Goal: Information Seeking & Learning: Learn about a topic

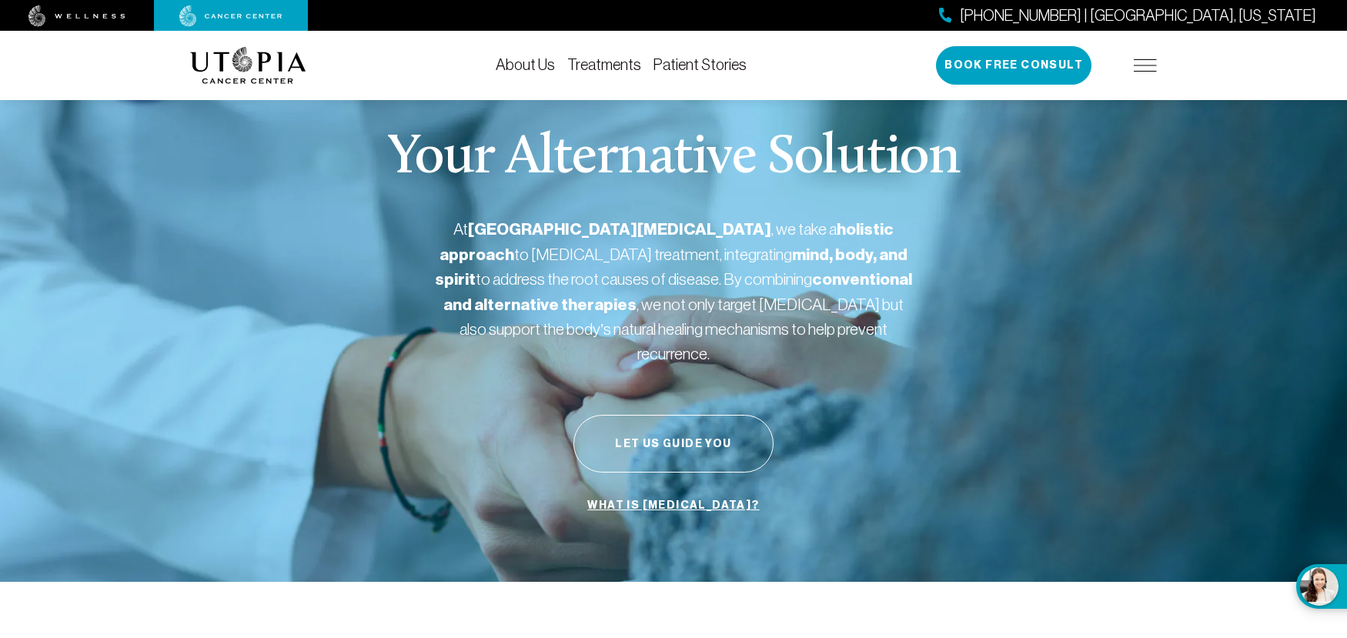
click at [1153, 65] on img at bounding box center [1145, 65] width 23 height 12
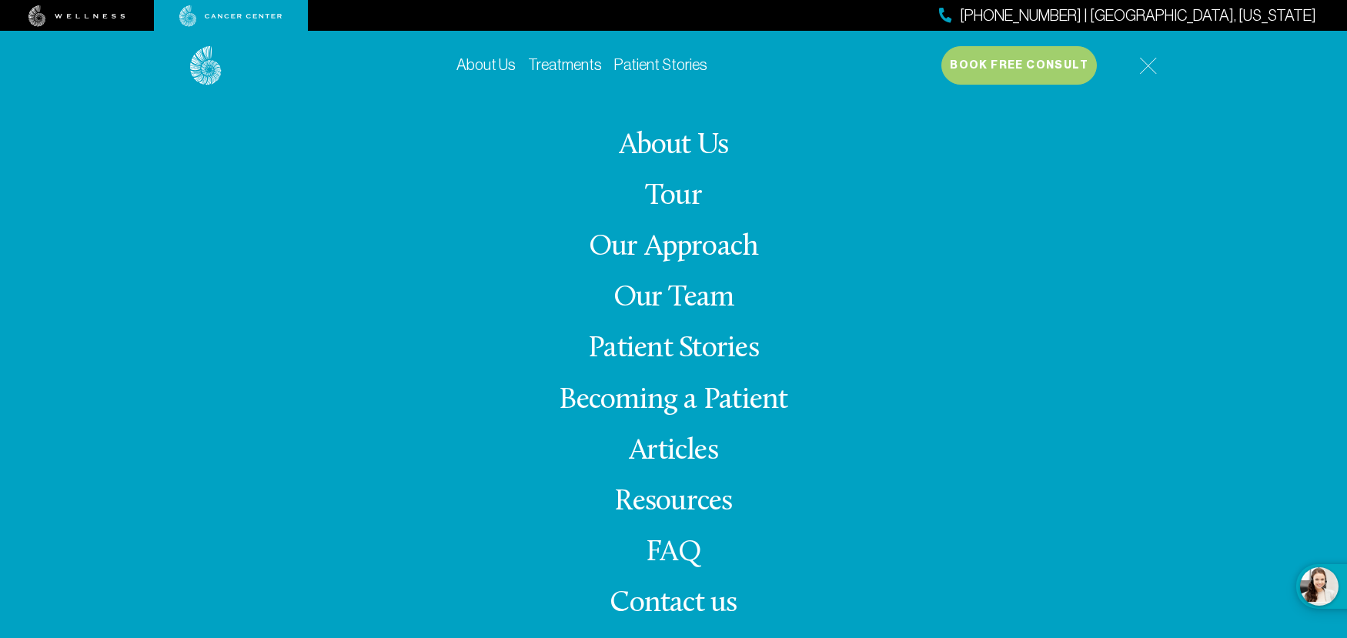
click at [666, 244] on link "Our Approach" at bounding box center [674, 248] width 170 height 30
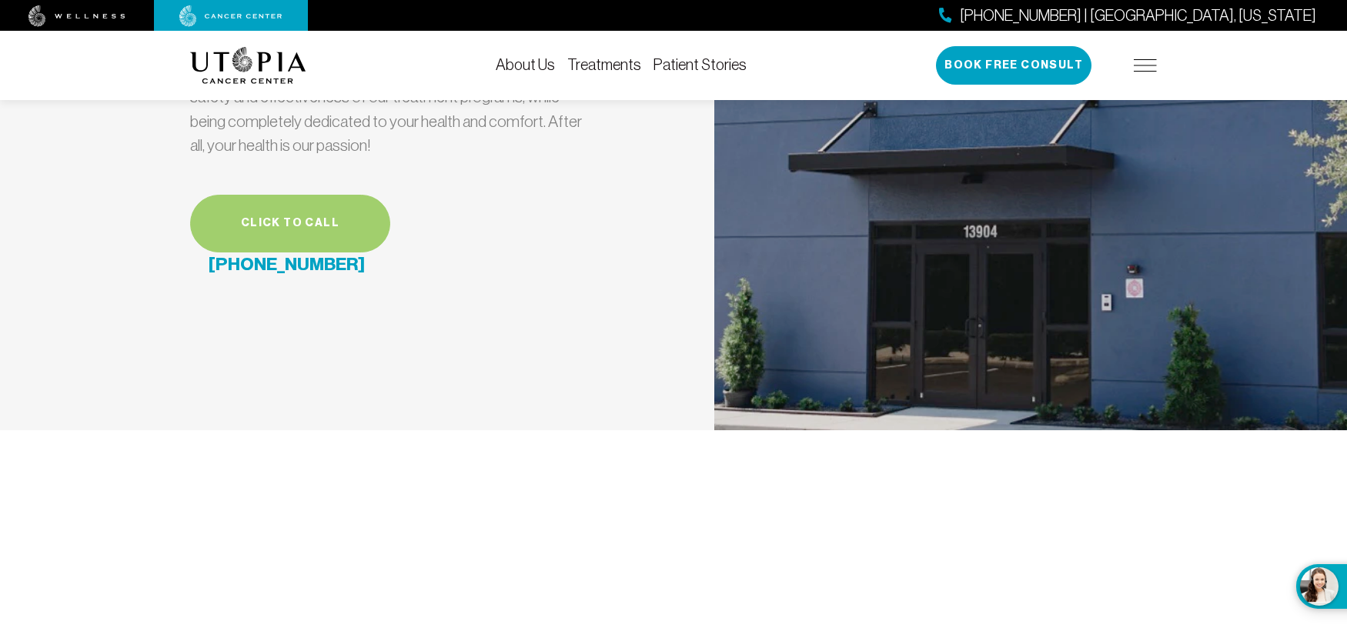
scroll to position [4620, 0]
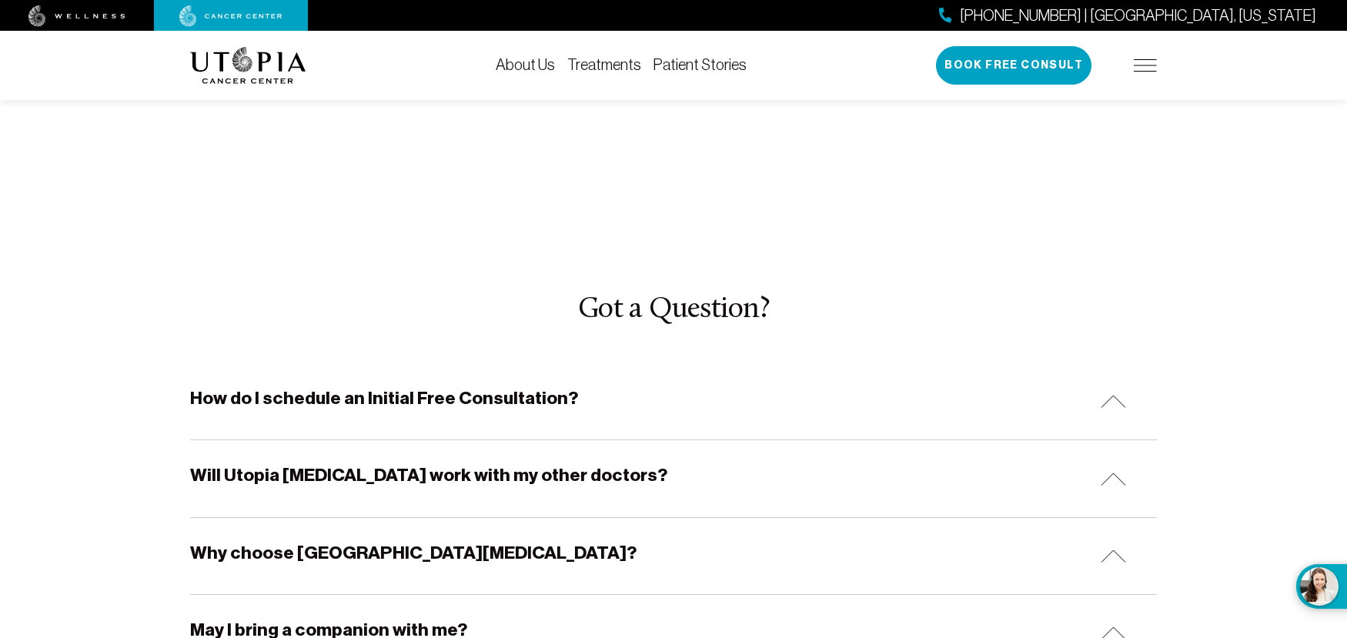
click at [603, 363] on div "How do I schedule an Initial Free Consultation?" at bounding box center [673, 401] width 967 height 76
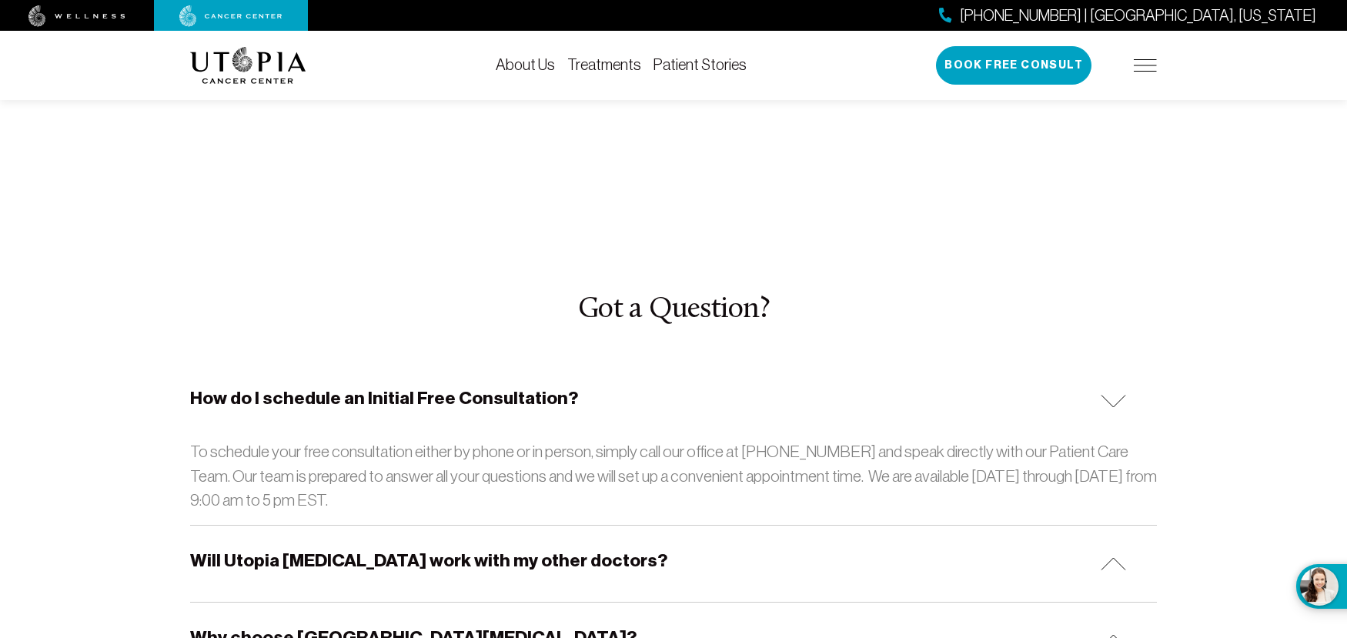
click at [619, 549] on h5 "Will Utopia [MEDICAL_DATA] work with my other doctors?" at bounding box center [428, 561] width 477 height 24
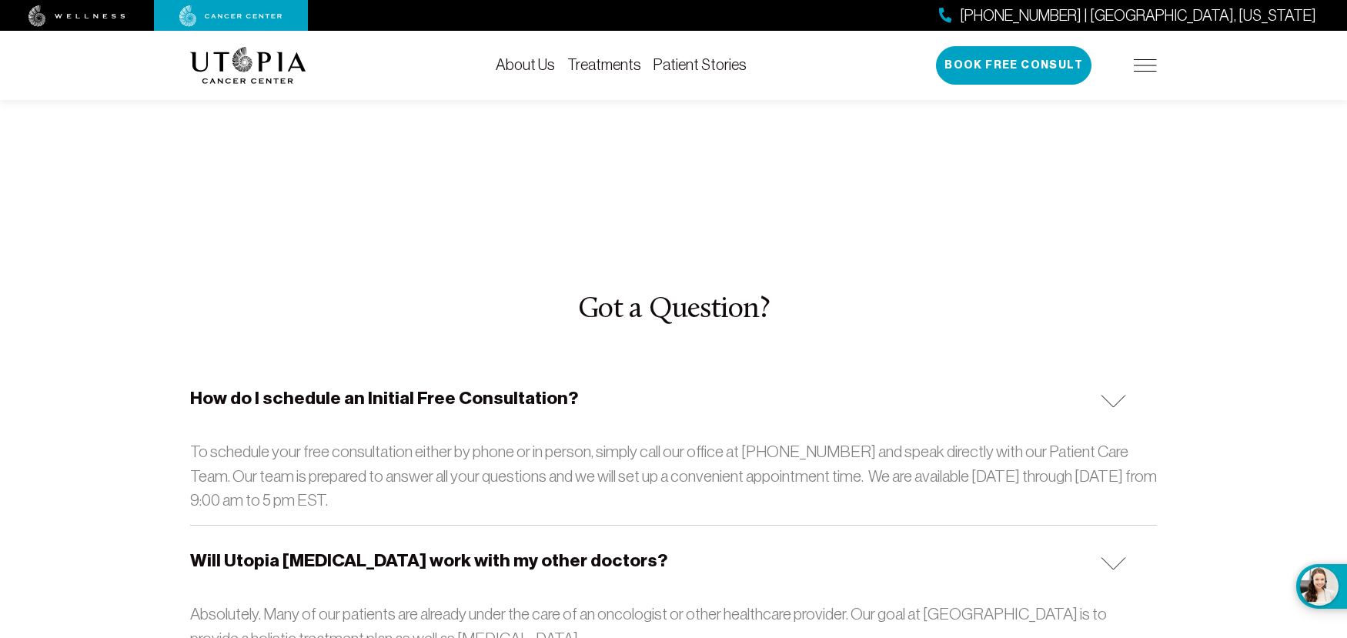
scroll to position [4851, 0]
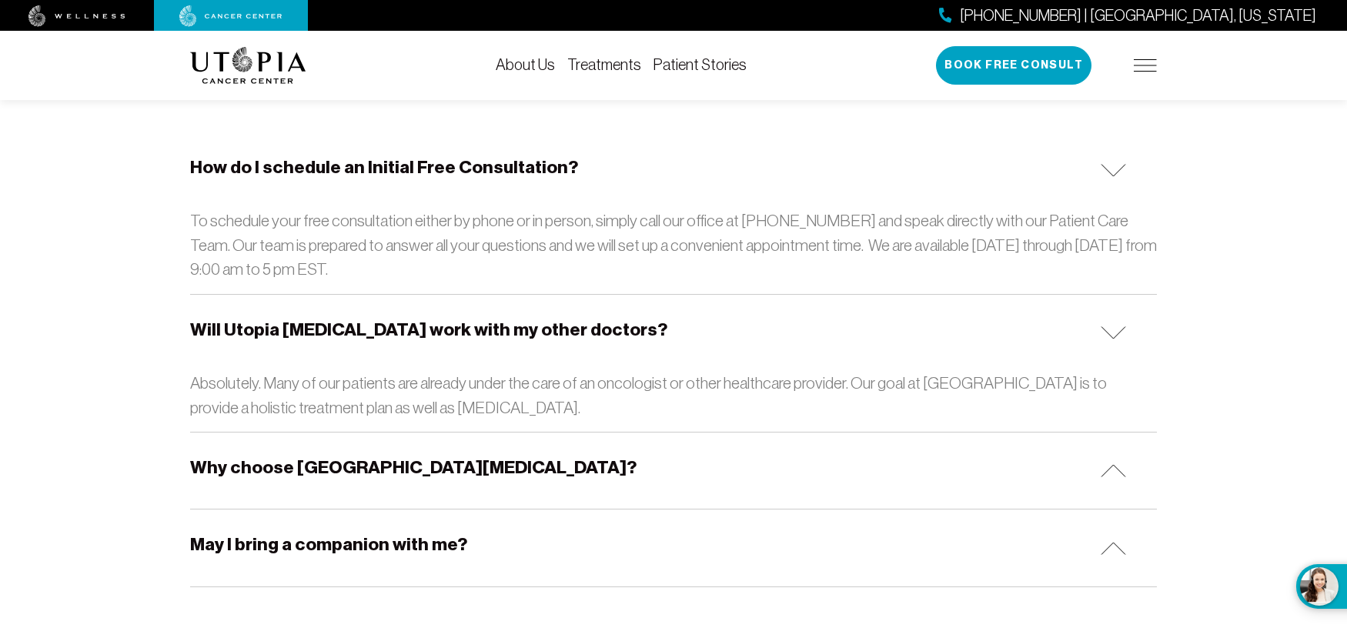
click at [602, 433] on div "Why choose [GEOGRAPHIC_DATA][MEDICAL_DATA]?" at bounding box center [673, 471] width 967 height 76
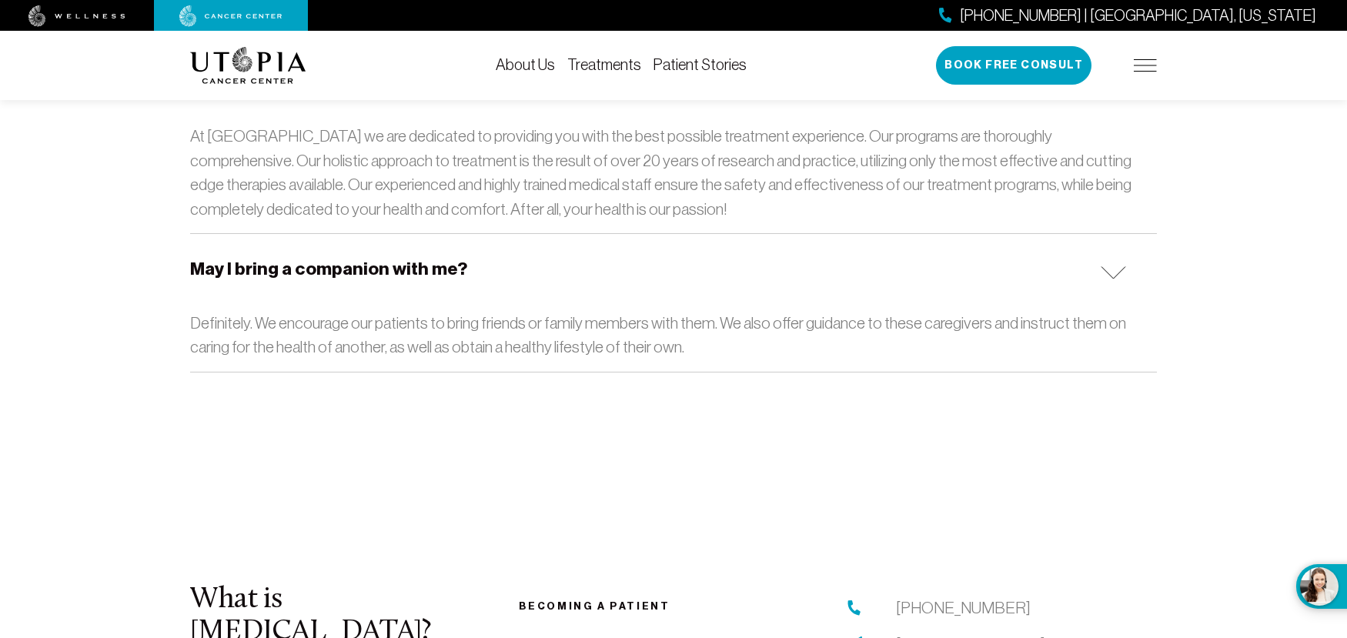
scroll to position [5390, 0]
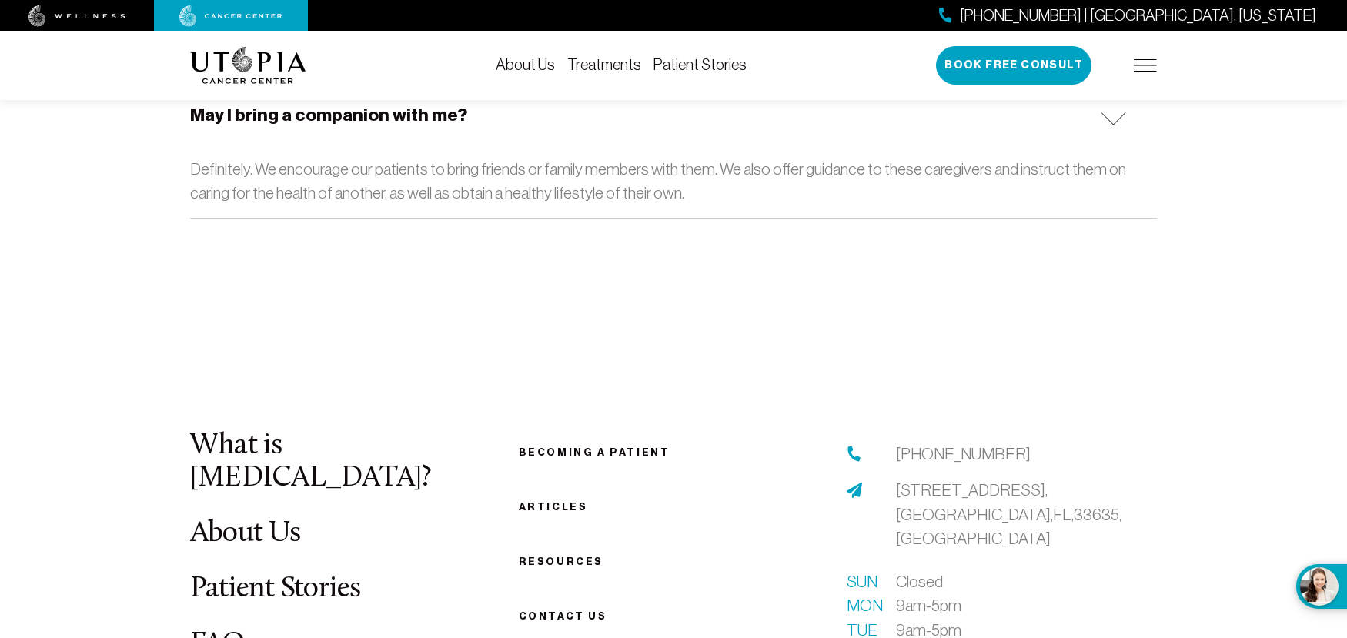
click at [530, 442] on ul "Becoming a patient Articles Resources Contact us" at bounding box center [674, 534] width 310 height 184
click at [544, 501] on link "Articles" at bounding box center [553, 507] width 69 height 12
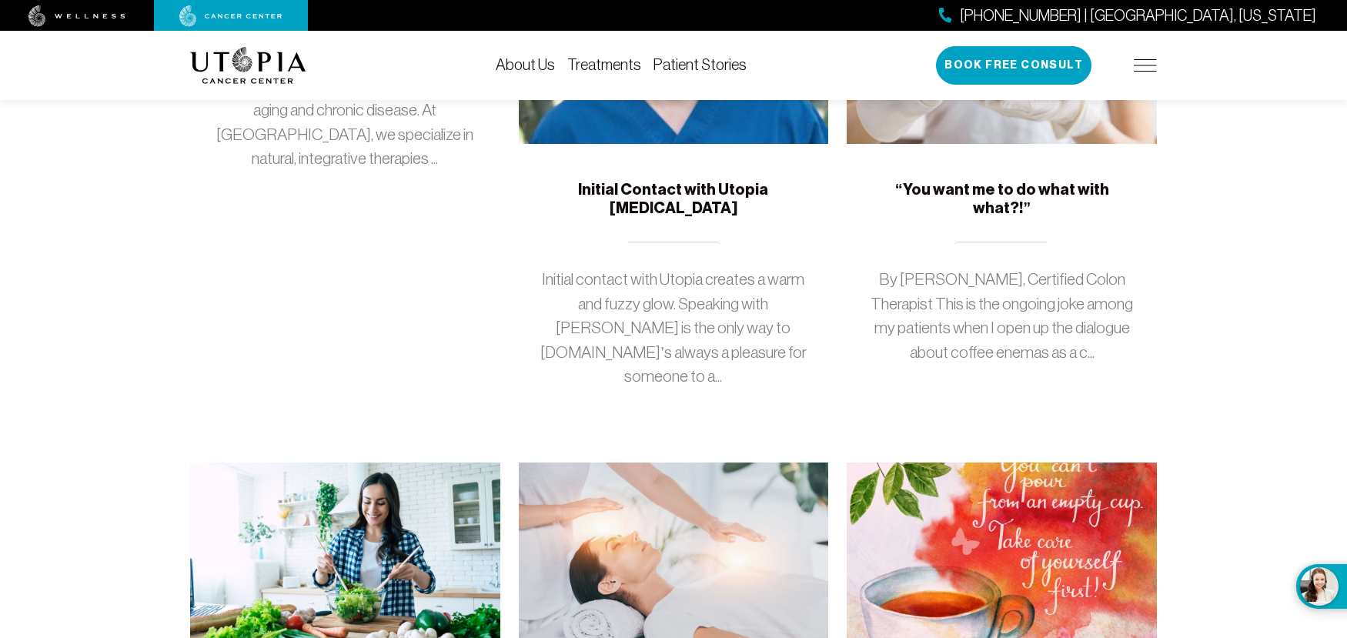
scroll to position [693, 0]
